Goal: Task Accomplishment & Management: Use online tool/utility

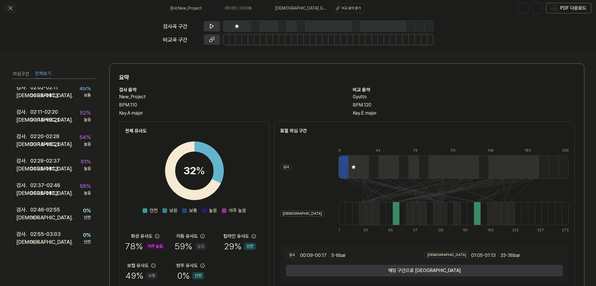
click at [9, 11] on icon at bounding box center [10, 8] width 7 height 7
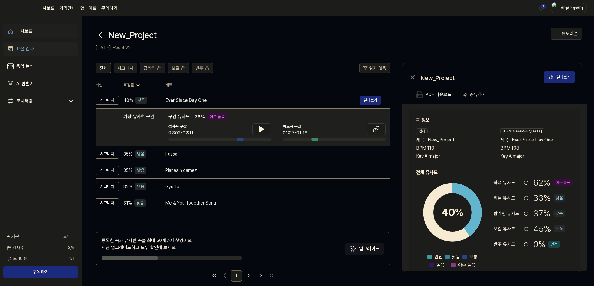
click at [26, 28] on div "대시보드" at bounding box center [24, 31] width 16 height 7
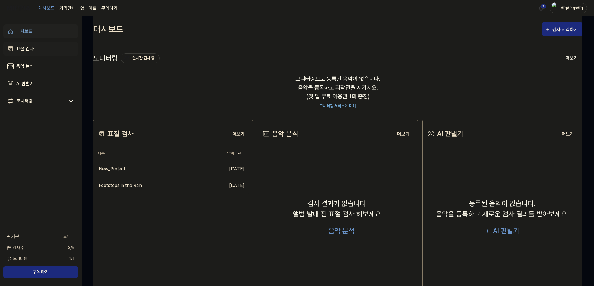
click at [22, 52] on div "표절 검사" at bounding box center [24, 48] width 17 height 7
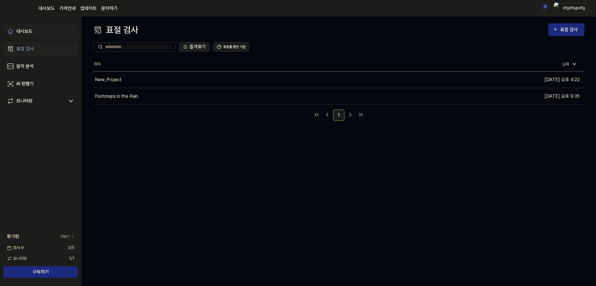
click at [27, 29] on div "대시보드" at bounding box center [24, 31] width 16 height 7
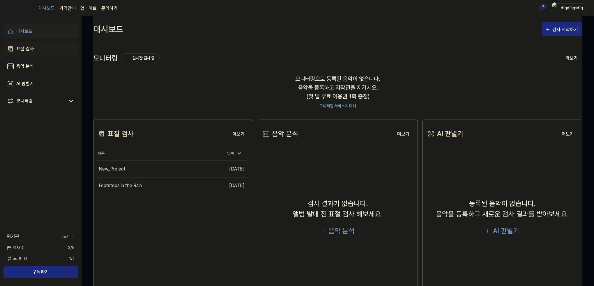
click at [32, 47] on div "표절 검사" at bounding box center [24, 48] width 17 height 7
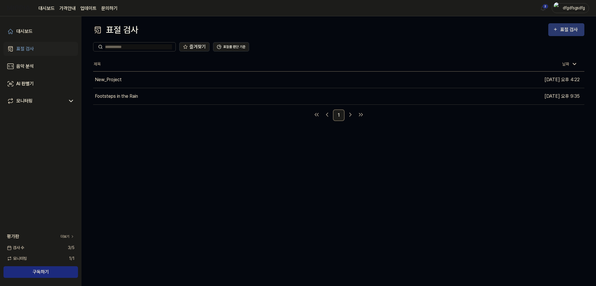
click at [561, 33] on button "표절 검사" at bounding box center [567, 29] width 36 height 13
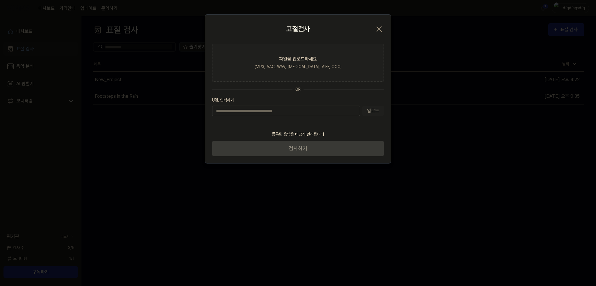
click at [338, 113] on input "URL 입력하기" at bounding box center [286, 111] width 148 height 10
click at [313, 59] on div "파일을 업로드하세요" at bounding box center [298, 59] width 38 height 7
click at [0, 0] on input "파일을 업로드하세요 (MP3, AAC, WAV, [MEDICAL_DATA], AIFF, OGG)" at bounding box center [0, 0] width 0 height 0
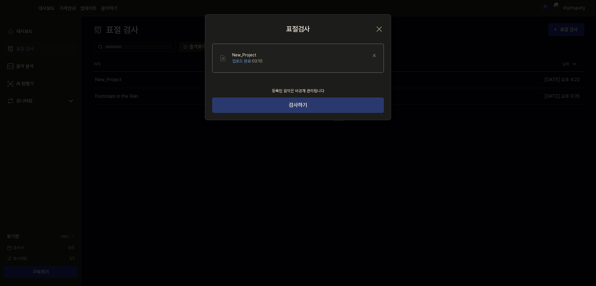
click at [293, 108] on button "검사하기" at bounding box center [298, 105] width 172 height 15
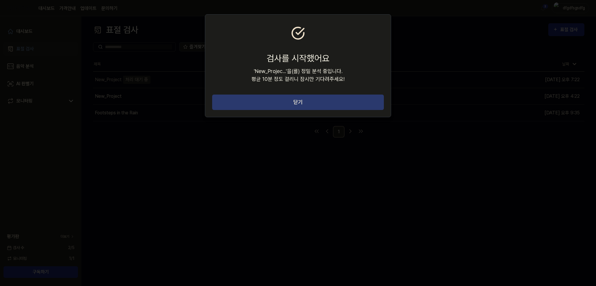
click at [286, 99] on button "닫기" at bounding box center [298, 102] width 172 height 15
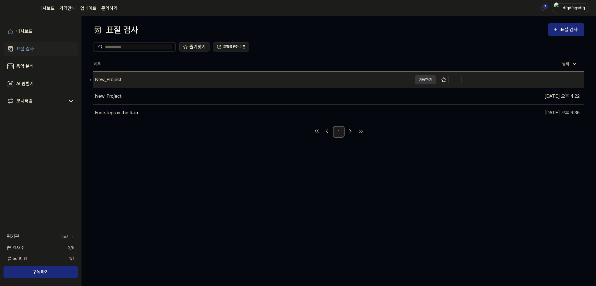
click at [124, 80] on div "New_Project" at bounding box center [252, 80] width 319 height 16
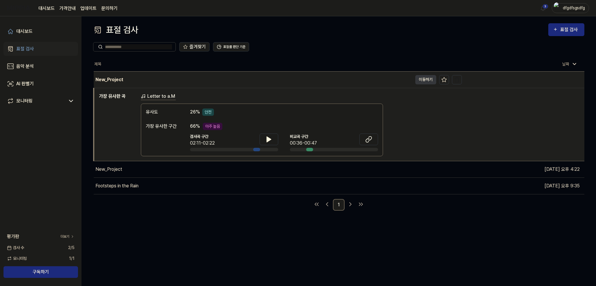
drag, startPoint x: 118, startPoint y: 78, endPoint x: 105, endPoint y: 80, distance: 12.7
click at [105, 80] on div "New_Project" at bounding box center [109, 79] width 28 height 7
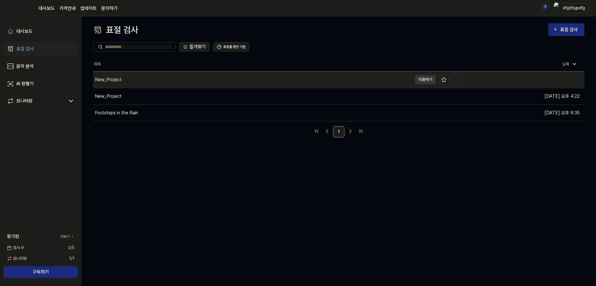
click at [243, 78] on div "New_Project" at bounding box center [252, 80] width 319 height 16
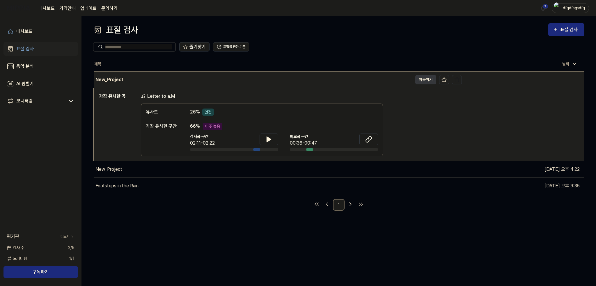
click at [201, 77] on div "New_Project" at bounding box center [253, 80] width 319 height 16
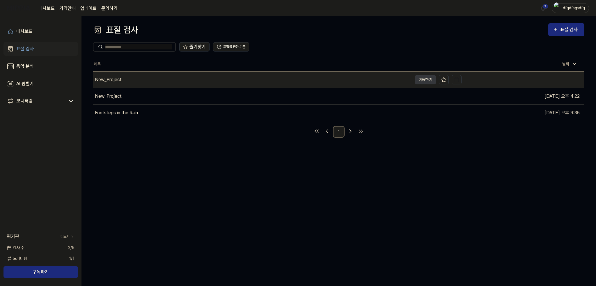
click at [201, 77] on div "New_Project" at bounding box center [252, 80] width 319 height 16
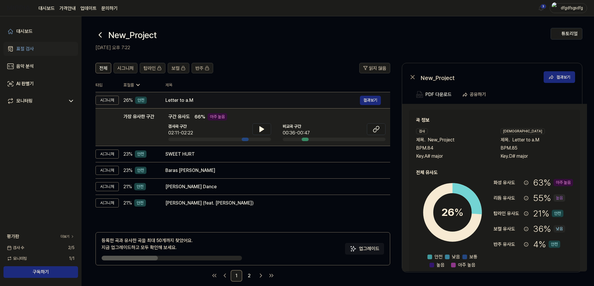
click at [176, 99] on div "Letter to a.M" at bounding box center [262, 100] width 194 height 7
click at [201, 97] on div "Letter to a.M" at bounding box center [262, 100] width 194 height 7
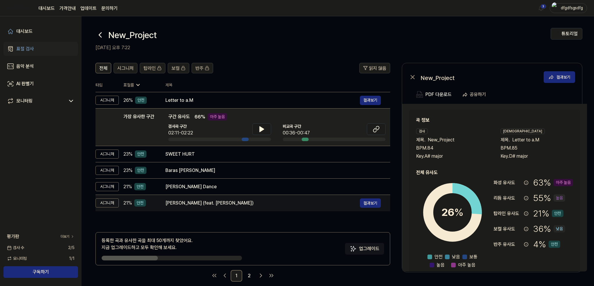
click at [190, 208] on td "[PERSON_NAME] (feat. [PERSON_NAME]) 결과보기" at bounding box center [273, 203] width 234 height 16
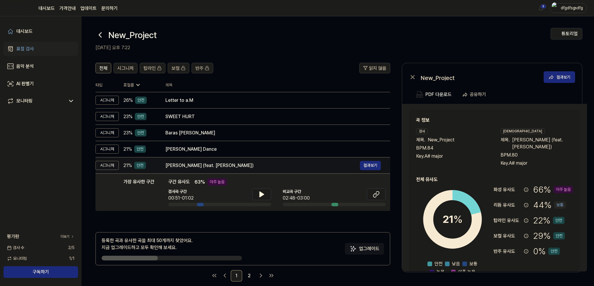
click at [189, 162] on div "[PERSON_NAME] (feat. [PERSON_NAME])" at bounding box center [262, 165] width 194 height 7
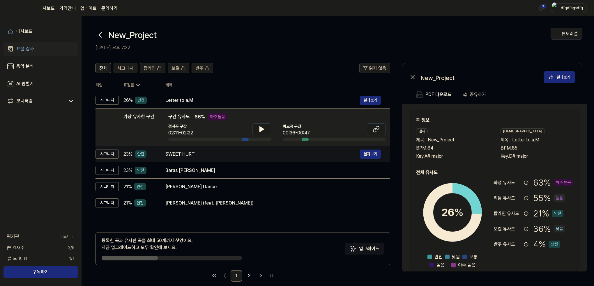
click at [189, 153] on div "SWEET HURT" at bounding box center [262, 154] width 194 height 7
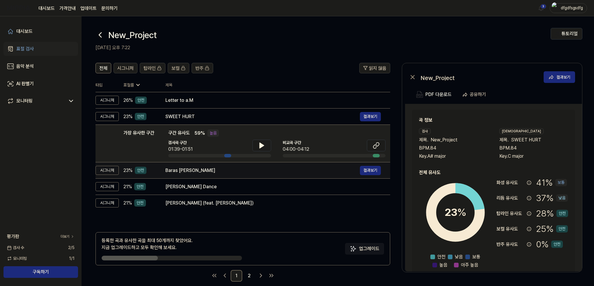
click at [192, 171] on div "Baras [PERSON_NAME]" at bounding box center [262, 170] width 194 height 7
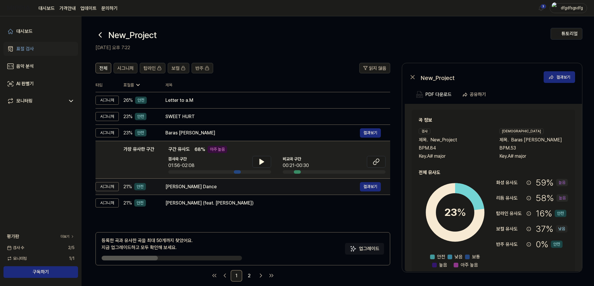
click at [198, 187] on div "[PERSON_NAME] Dance" at bounding box center [262, 186] width 194 height 7
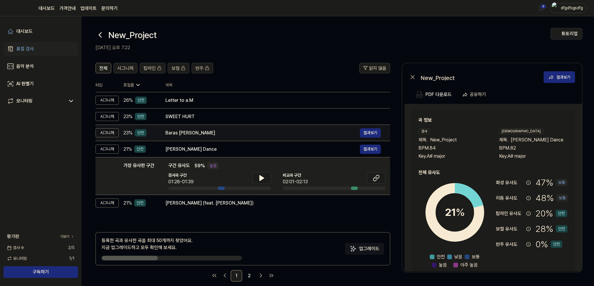
click at [192, 139] on td "Baras Badliya Baras 결과보기" at bounding box center [273, 133] width 234 height 16
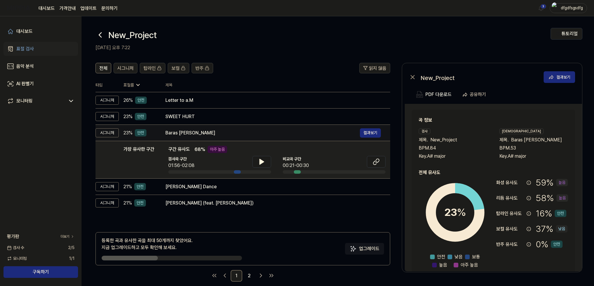
click at [190, 130] on div "Baras [PERSON_NAME]" at bounding box center [262, 133] width 194 height 7
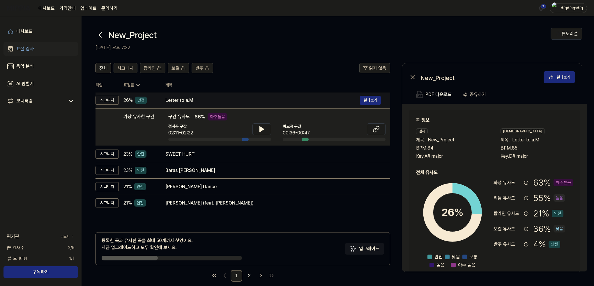
click at [189, 101] on div "Letter to a.M" at bounding box center [262, 100] width 194 height 7
click at [185, 97] on div "Letter to a.M" at bounding box center [262, 100] width 194 height 7
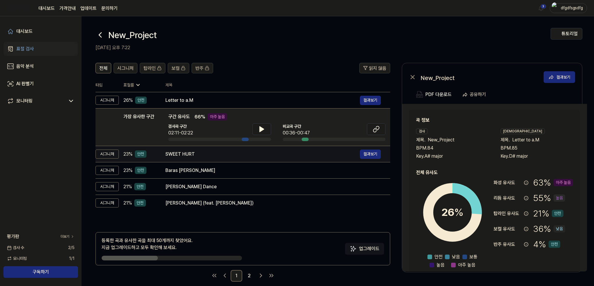
click at [184, 149] on td "SWEET HURT 결과보기" at bounding box center [273, 154] width 234 height 16
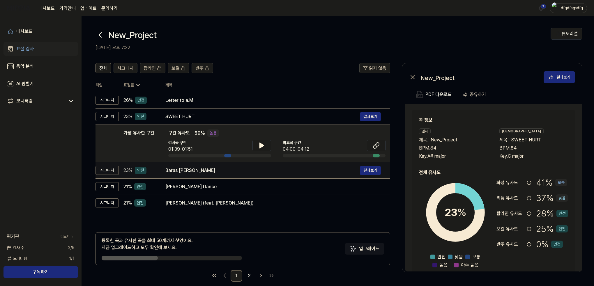
click at [194, 169] on div "Baras [PERSON_NAME]" at bounding box center [262, 170] width 194 height 7
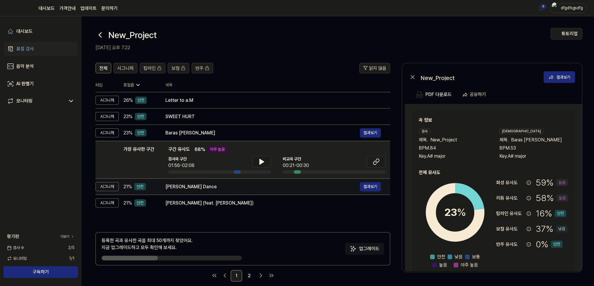
click at [197, 190] on div "[PERSON_NAME] Dance" at bounding box center [262, 186] width 194 height 7
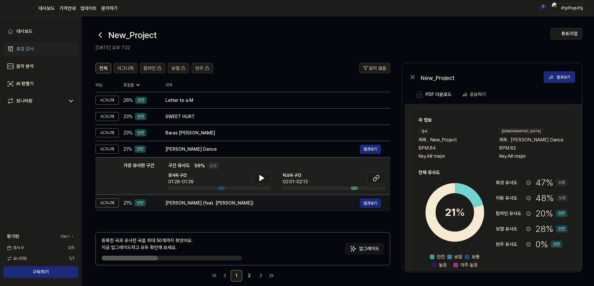
click at [207, 209] on td "[PERSON_NAME] (feat. [PERSON_NAME]) 결과보기" at bounding box center [273, 203] width 234 height 16
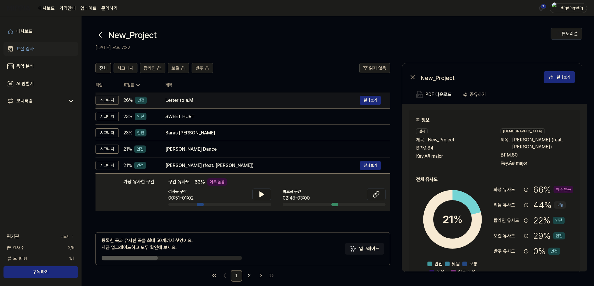
click at [202, 107] on td "Letter to a.M 결과보기" at bounding box center [273, 100] width 234 height 16
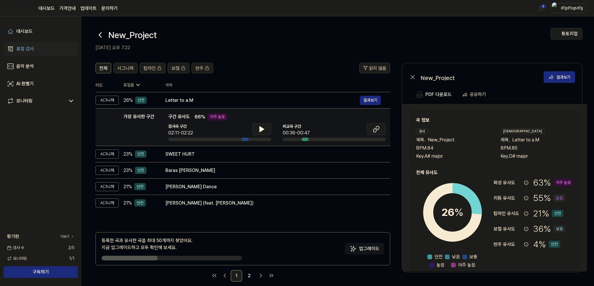
click at [201, 127] on div "검사곡 구간 02:11-02:22" at bounding box center [219, 129] width 103 height 13
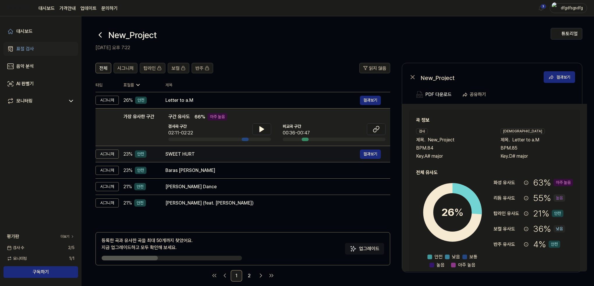
click at [201, 151] on div "SWEET HURT" at bounding box center [262, 154] width 194 height 7
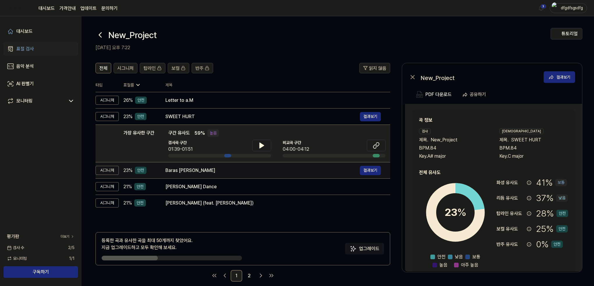
click at [201, 169] on div "Baras [PERSON_NAME]" at bounding box center [262, 170] width 194 height 7
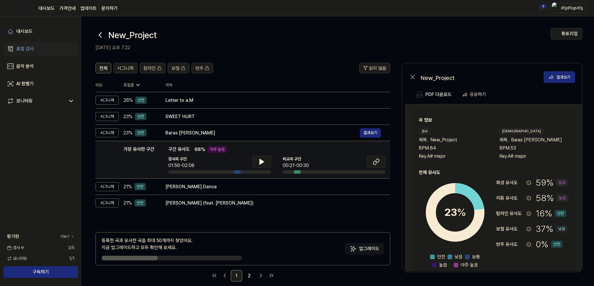
click at [202, 156] on div "가장 유사한 구간 구간 유사도 68 % 아주 높음 검사곡 구간 01:56-02:08 [GEOGRAPHIC_DATA] 구간 00:21-00:30" at bounding box center [276, 160] width 217 height 28
click at [202, 146] on span "68 %" at bounding box center [199, 149] width 11 height 7
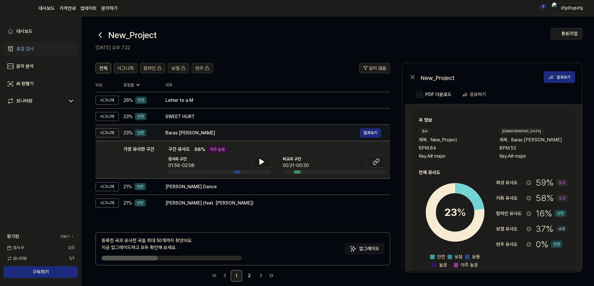
click at [201, 131] on div "Baras [PERSON_NAME]" at bounding box center [262, 133] width 194 height 7
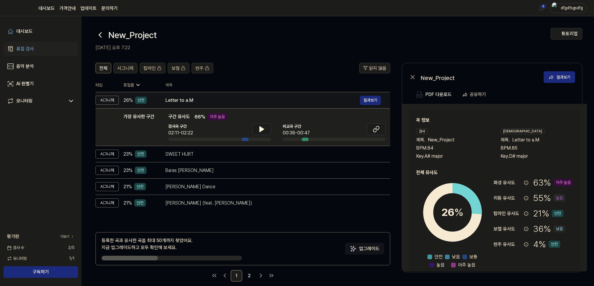
click at [175, 98] on div "Letter to a.M" at bounding box center [262, 100] width 194 height 7
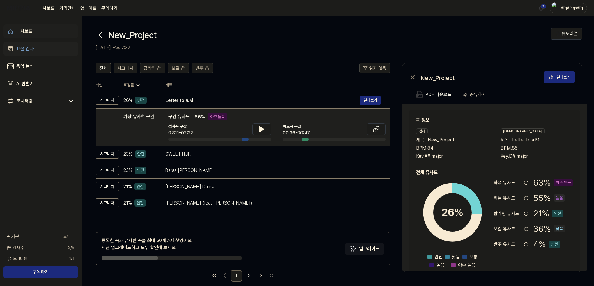
click at [33, 33] on link "대시보드" at bounding box center [40, 31] width 75 height 14
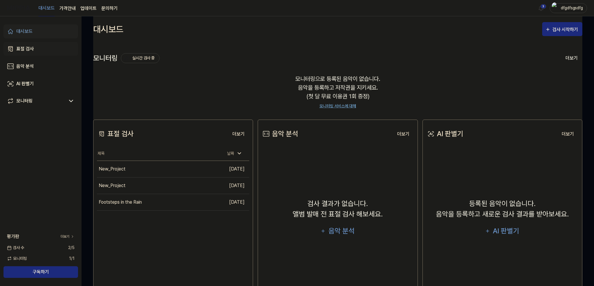
click at [30, 44] on link "표절 검사" at bounding box center [40, 49] width 75 height 14
